Goal: Task Accomplishment & Management: Manage account settings

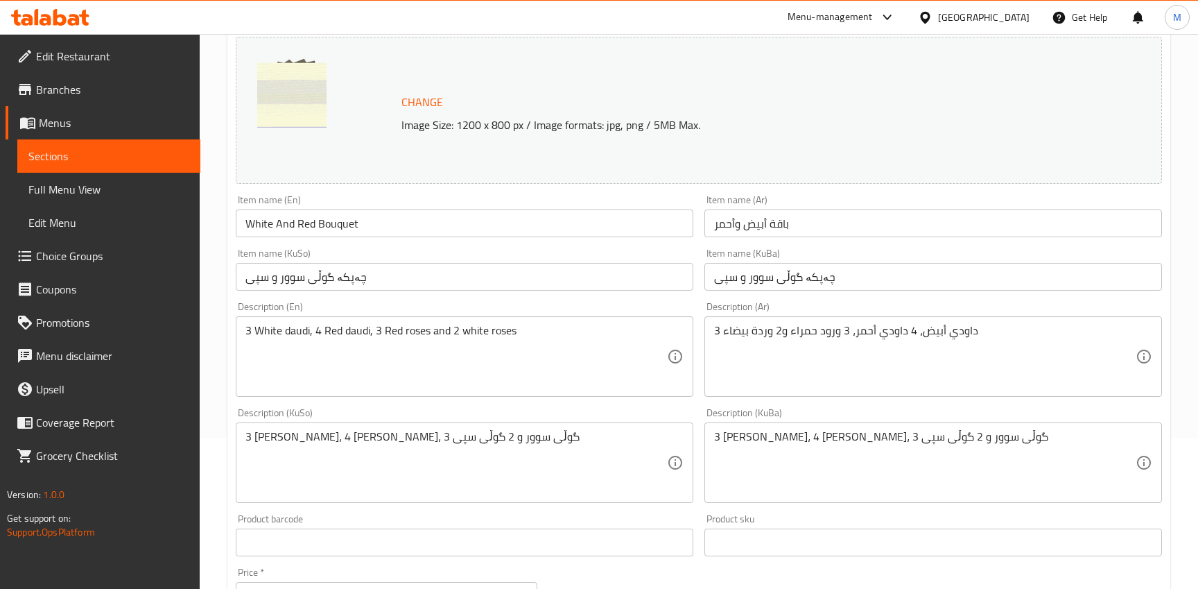
scroll to position [92, 0]
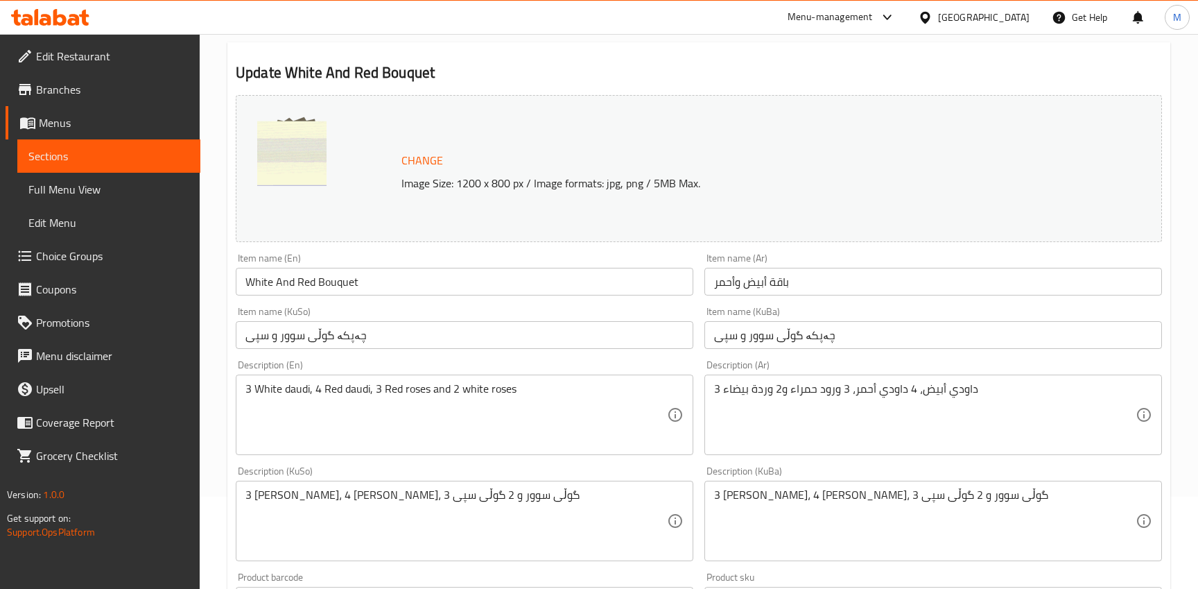
click at [89, 87] on span "Branches" at bounding box center [112, 89] width 153 height 17
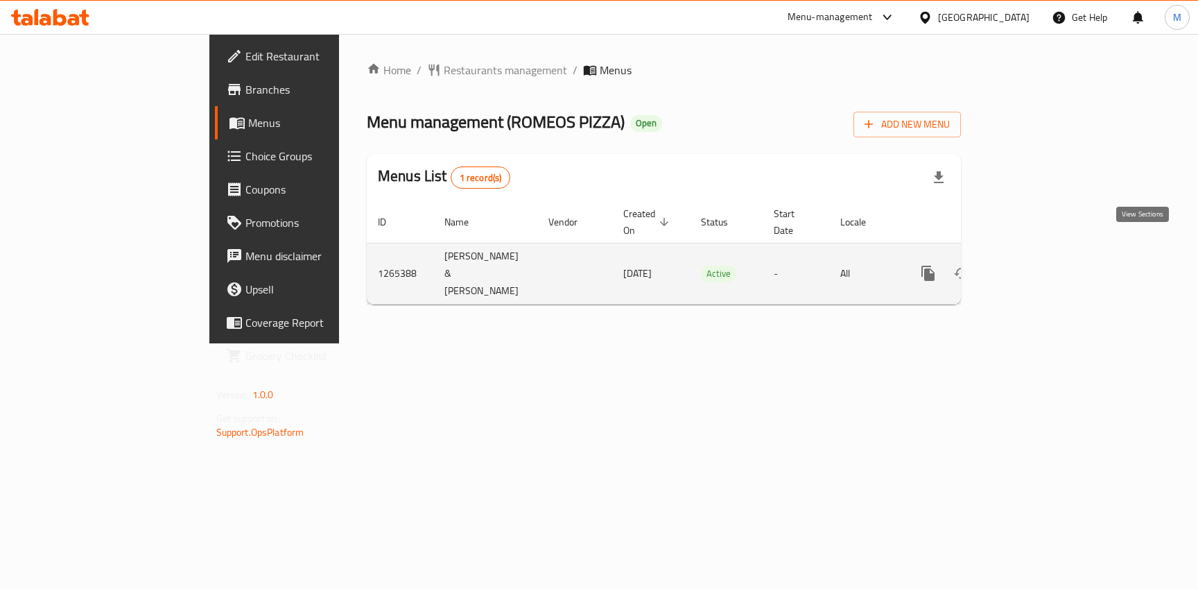
click at [1045, 257] on link "enhanced table" at bounding box center [1028, 273] width 33 height 33
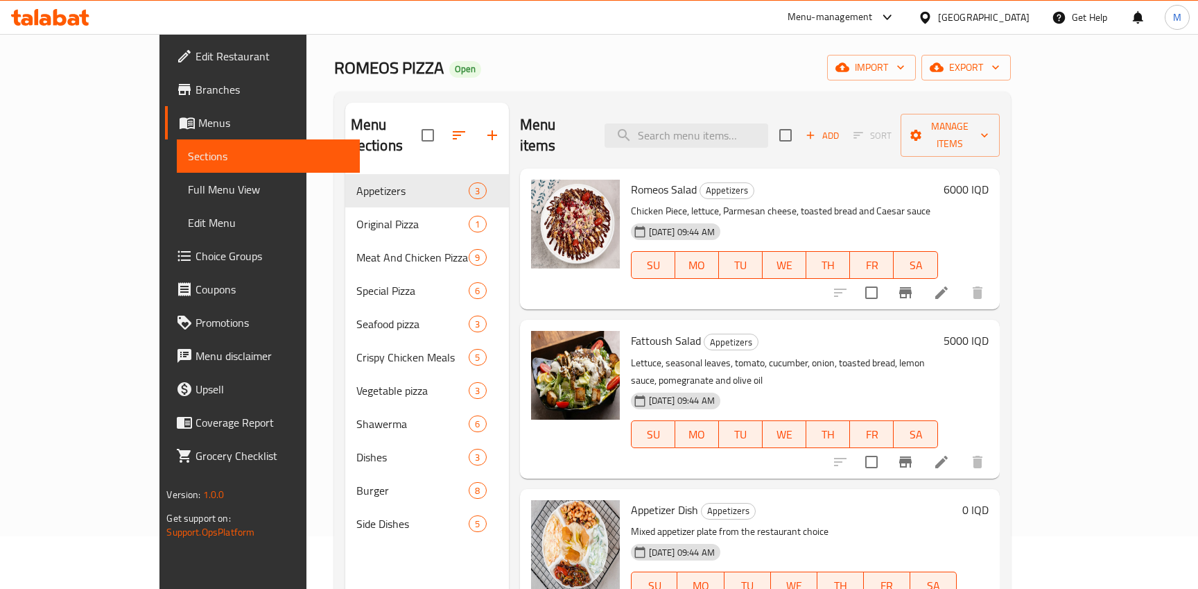
scroll to position [62, 0]
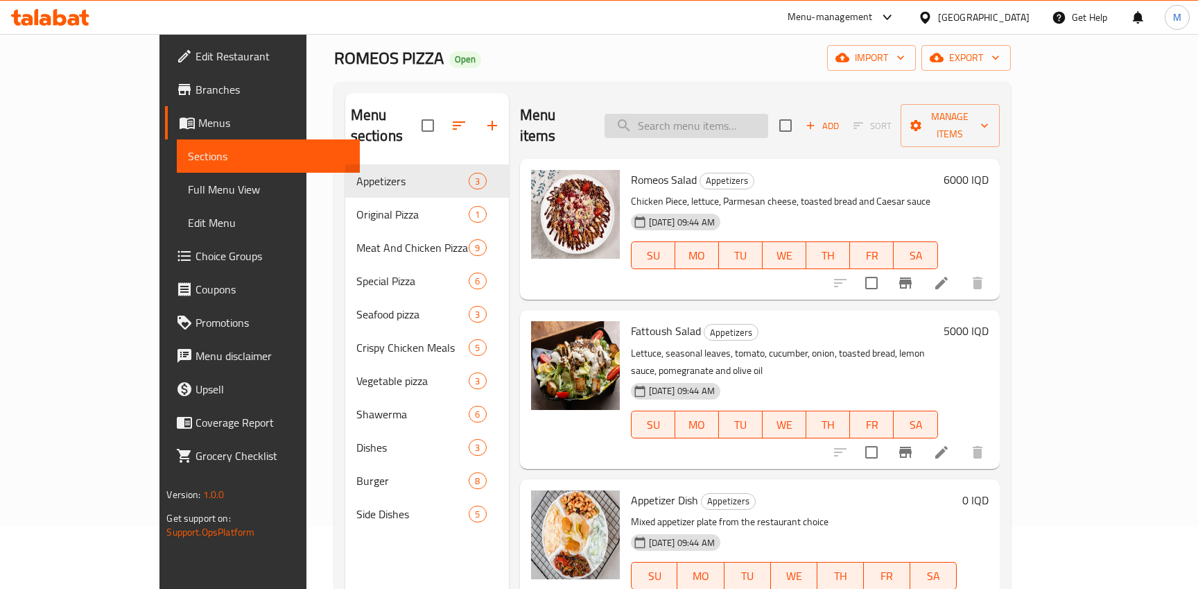
click at [740, 114] on input "search" at bounding box center [687, 126] width 164 height 24
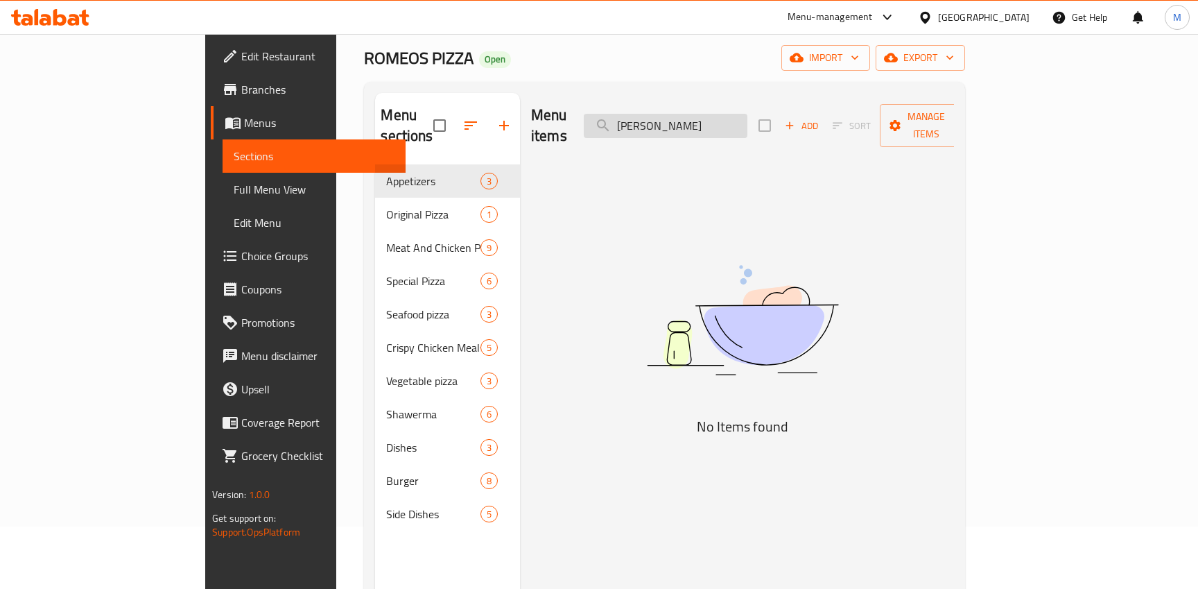
click at [712, 119] on input "margerita" at bounding box center [666, 126] width 164 height 24
type input "margherita"
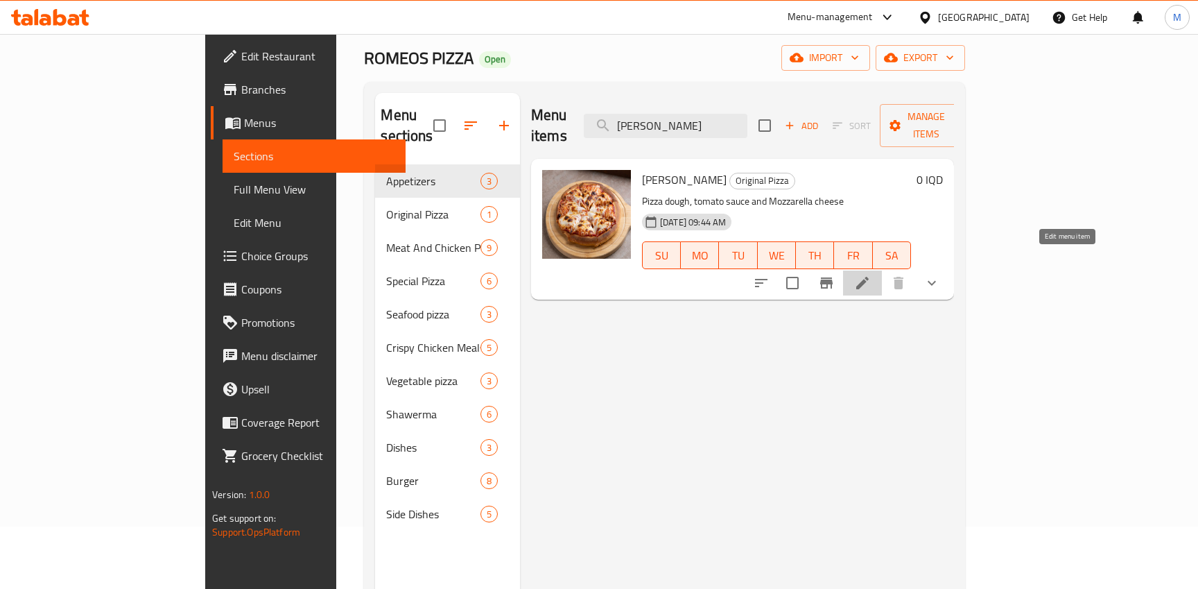
click at [871, 275] on icon at bounding box center [862, 283] width 17 height 17
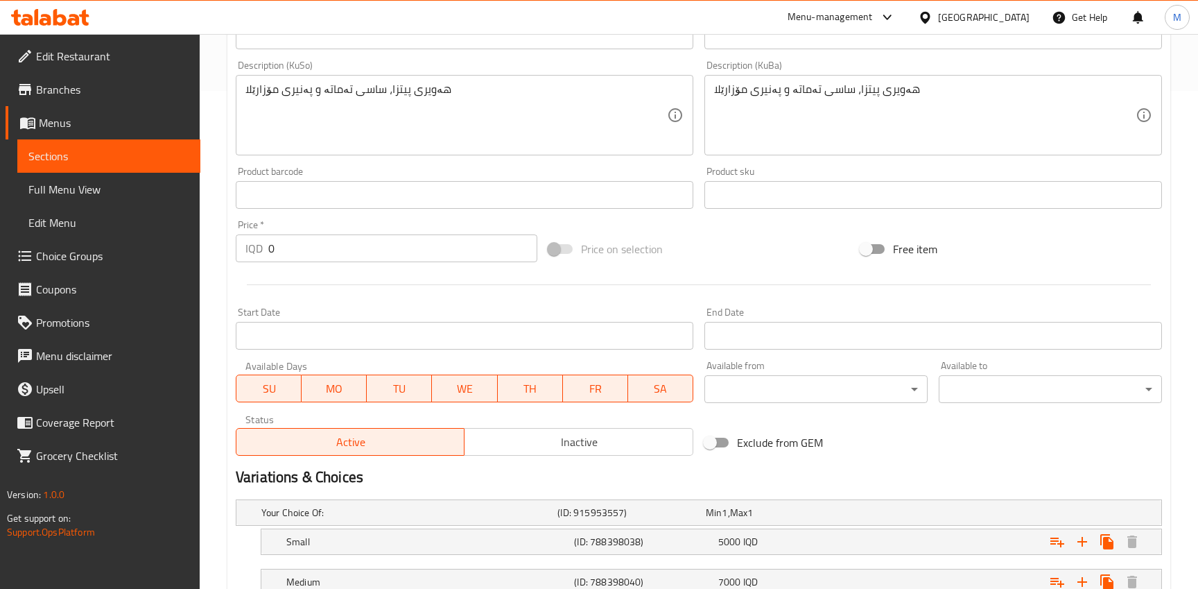
scroll to position [641, 0]
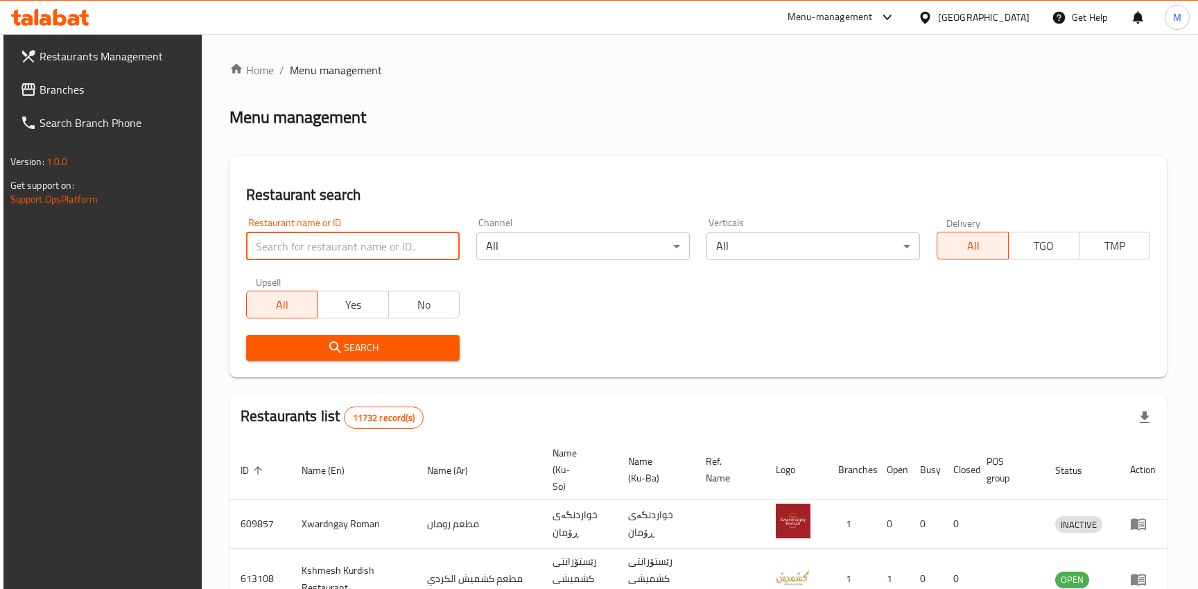
click at [368, 254] on input "search" at bounding box center [353, 246] width 214 height 28
click at [284, 250] on input "search" at bounding box center [353, 246] width 214 height 28
type input "745797"
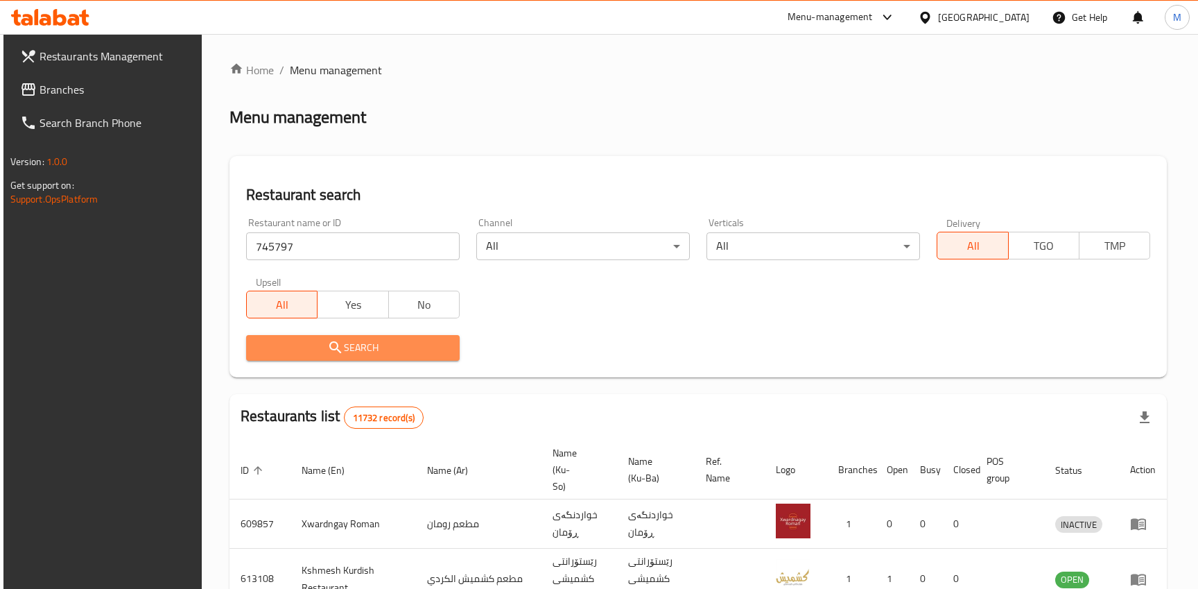
click at [334, 357] on button "Search" at bounding box center [353, 348] width 214 height 26
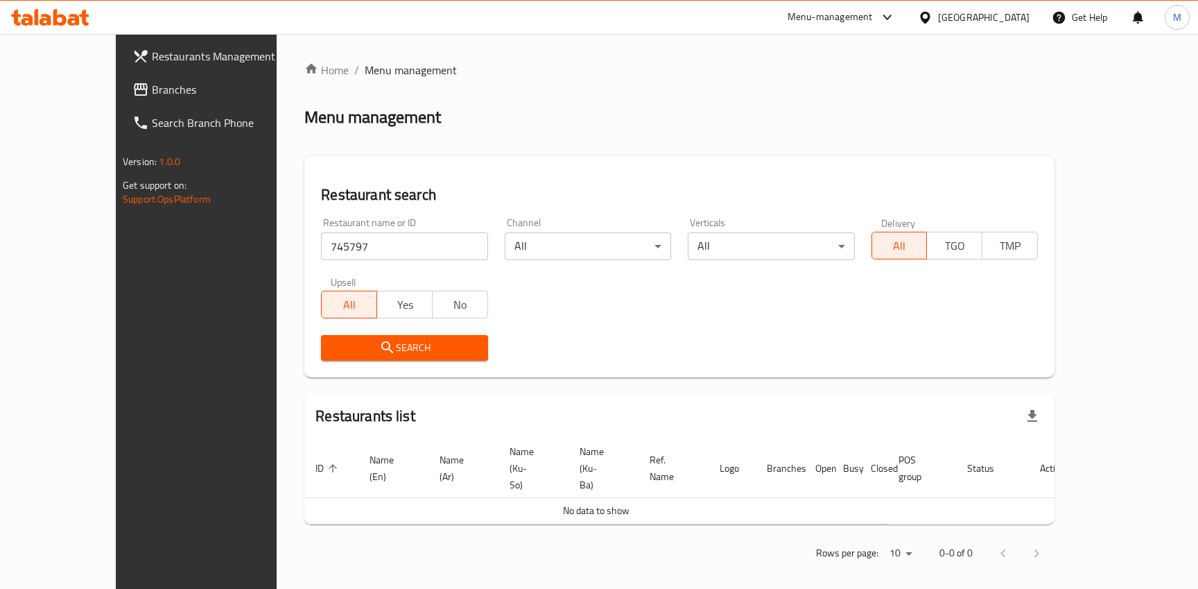
click at [152, 88] on span "Branches" at bounding box center [228, 89] width 153 height 17
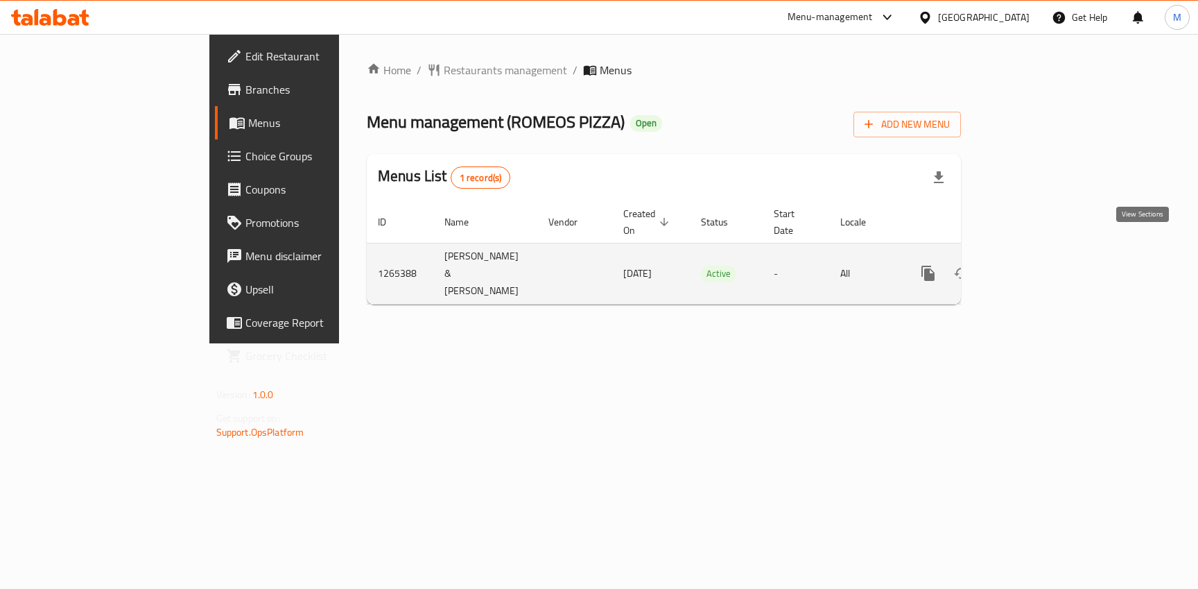
click at [1037, 265] on icon "enhanced table" at bounding box center [1028, 273] width 17 height 17
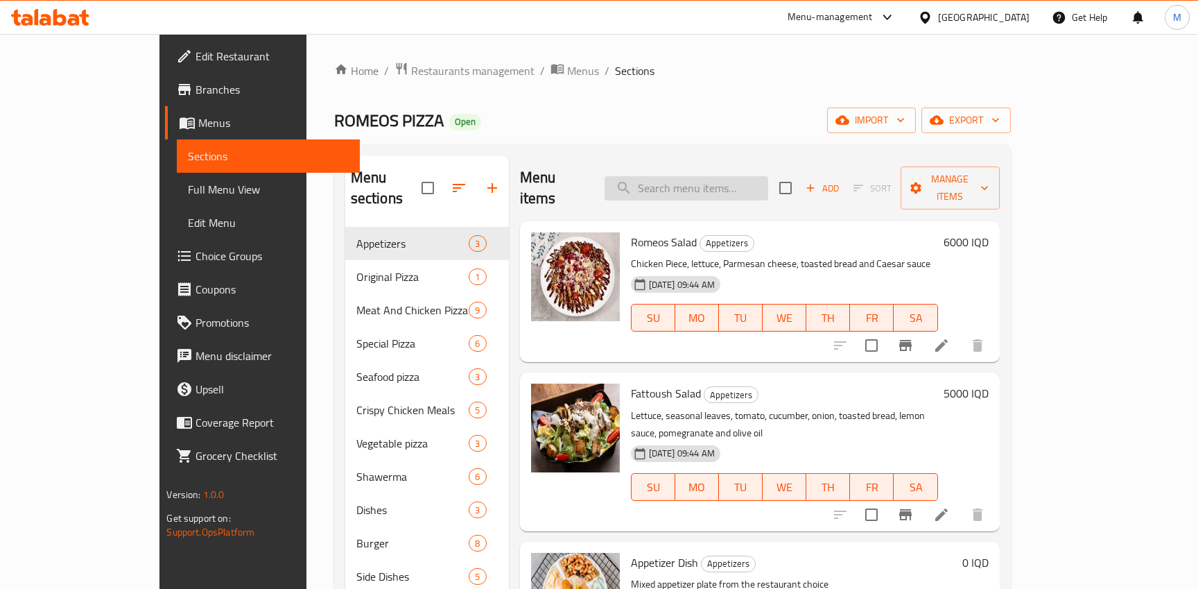
click at [742, 186] on input "search" at bounding box center [687, 188] width 164 height 24
type input "margherita"
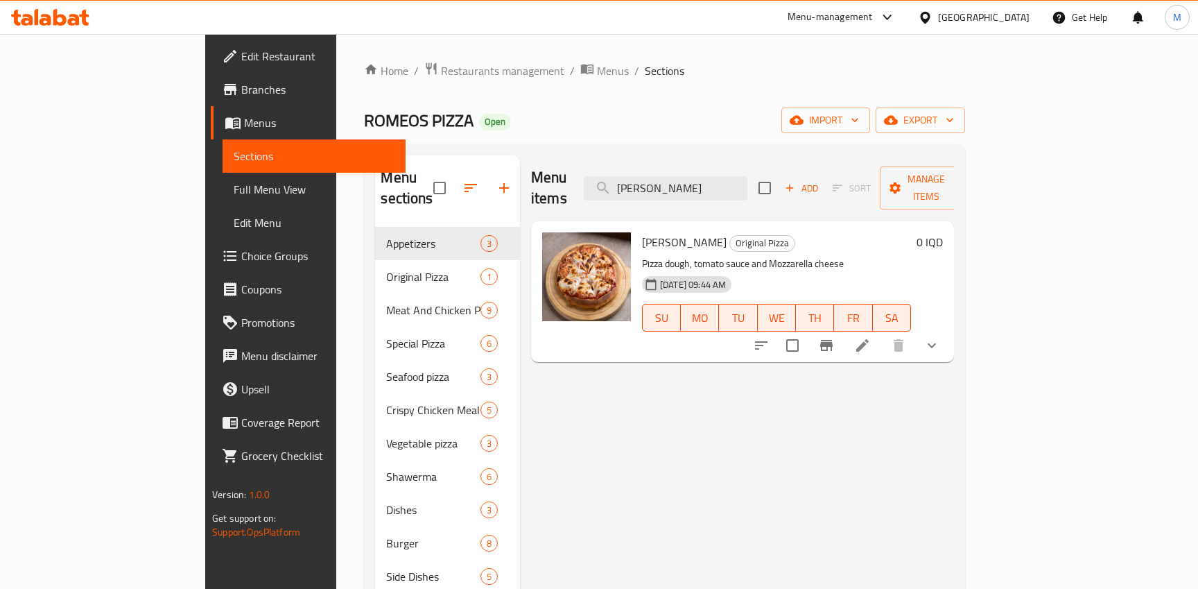
click at [882, 333] on li at bounding box center [862, 345] width 39 height 25
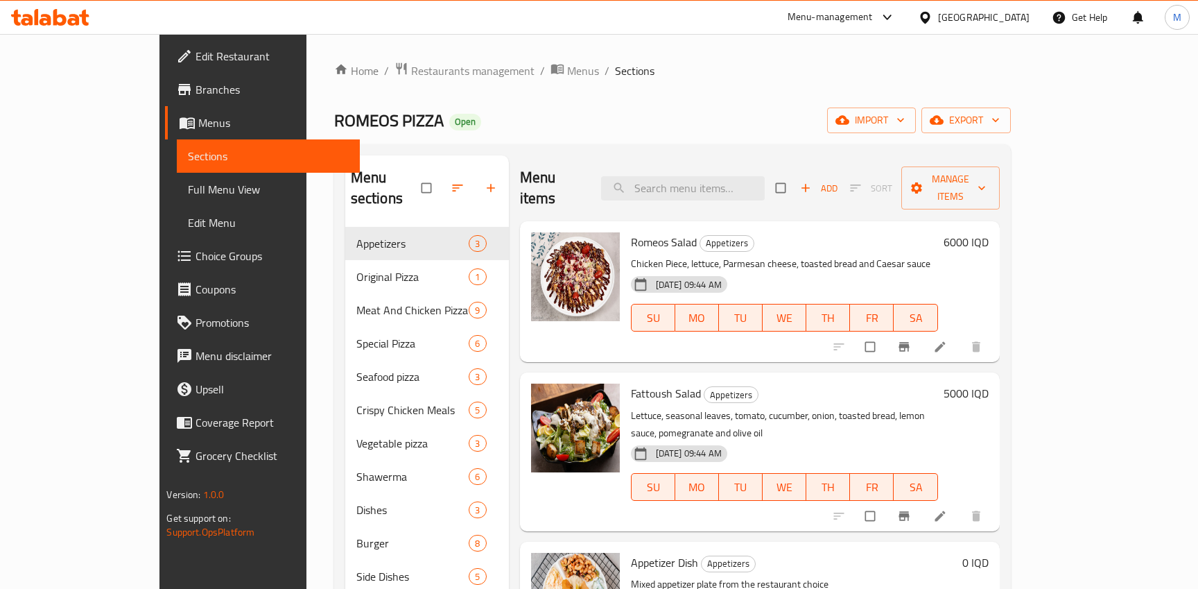
click at [716, 163] on div "Menu items Add Sort Manage items" at bounding box center [760, 188] width 480 height 66
click at [714, 176] on input "search" at bounding box center [683, 188] width 164 height 24
type input "[PERSON_NAME]"
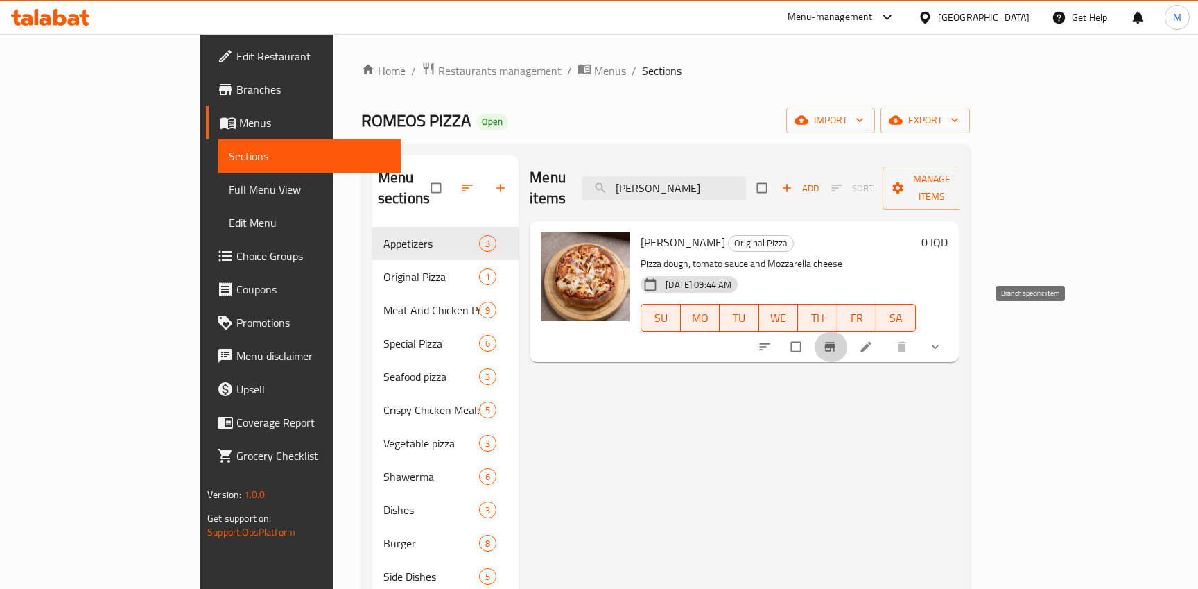
click at [837, 340] on icon "Branch-specific-item" at bounding box center [830, 347] width 14 height 14
